Goal: Task Accomplishment & Management: Manage account settings

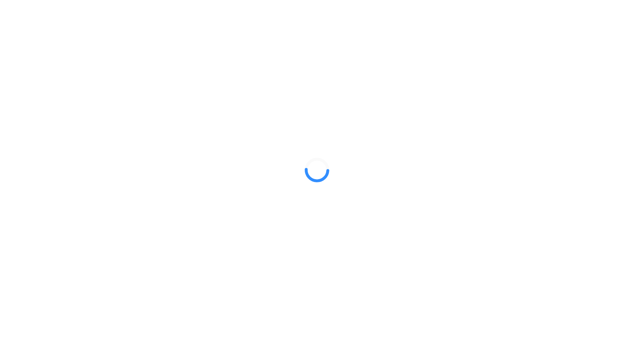
click at [235, 312] on div at bounding box center [317, 170] width 634 height 340
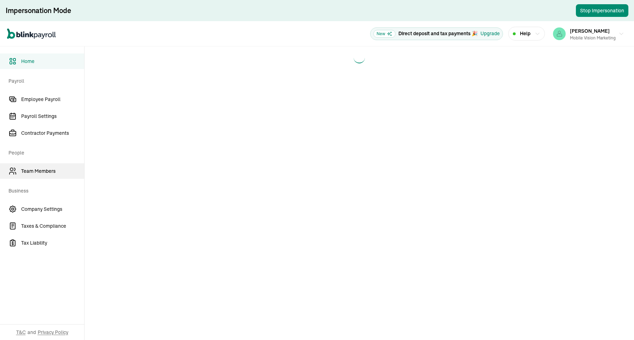
click at [38, 168] on span "Team Members" at bounding box center [52, 171] width 63 height 7
